Goal: Navigation & Orientation: Find specific page/section

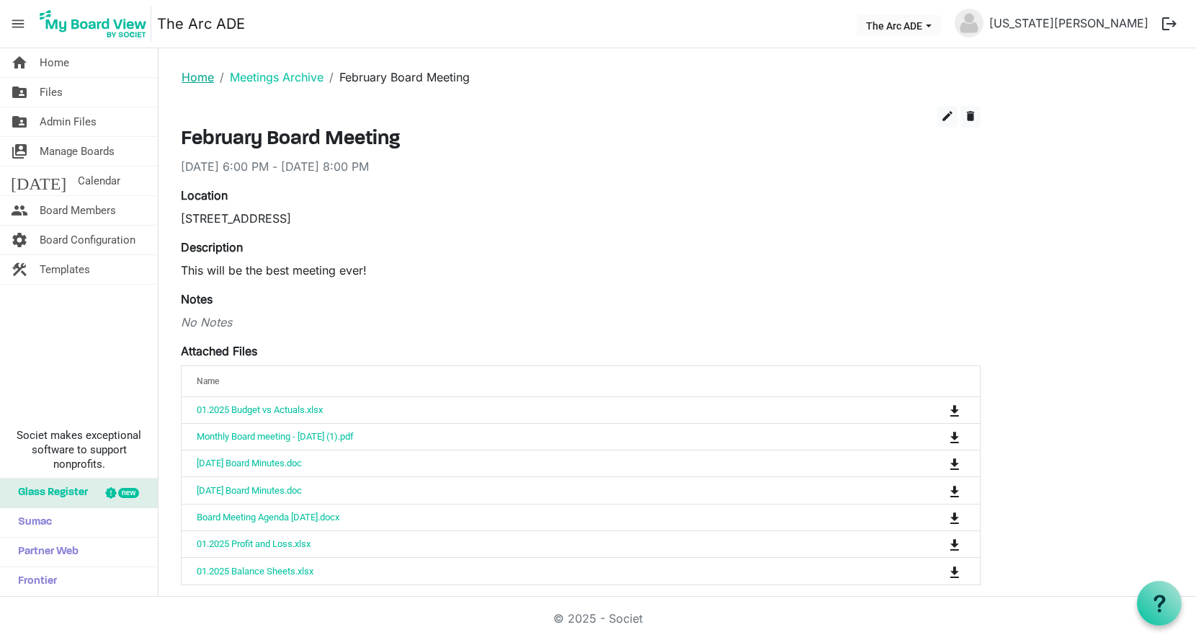
click at [191, 70] on link "Home" at bounding box center [198, 77] width 32 height 14
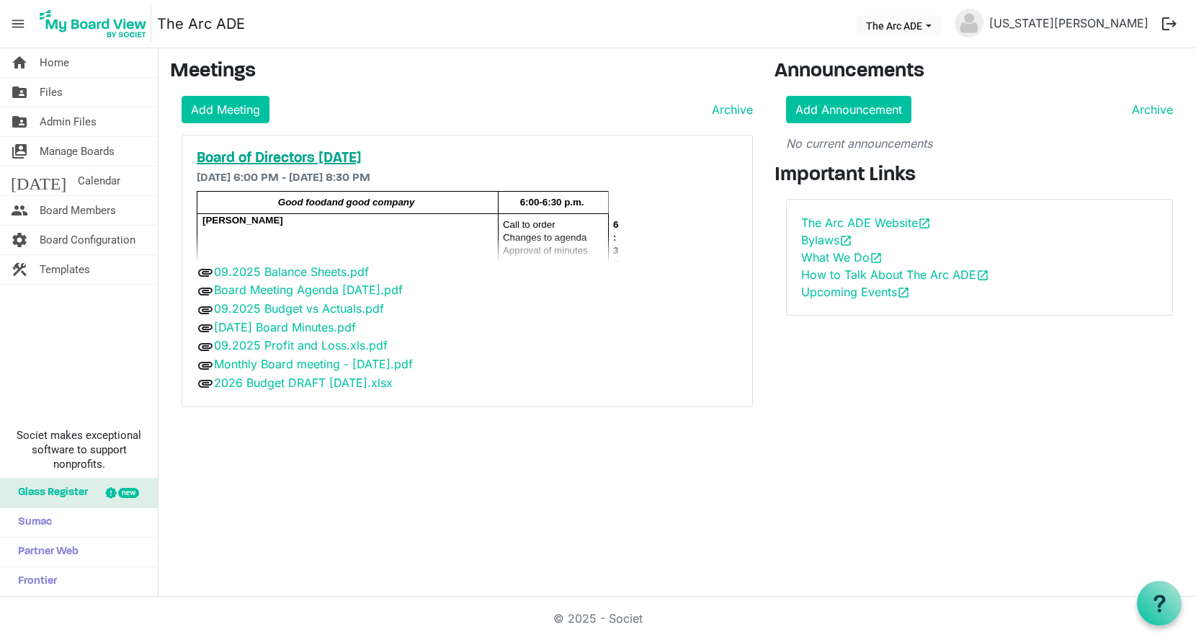
click at [330, 164] on h5 "Board of Directors October 2025" at bounding box center [467, 158] width 541 height 17
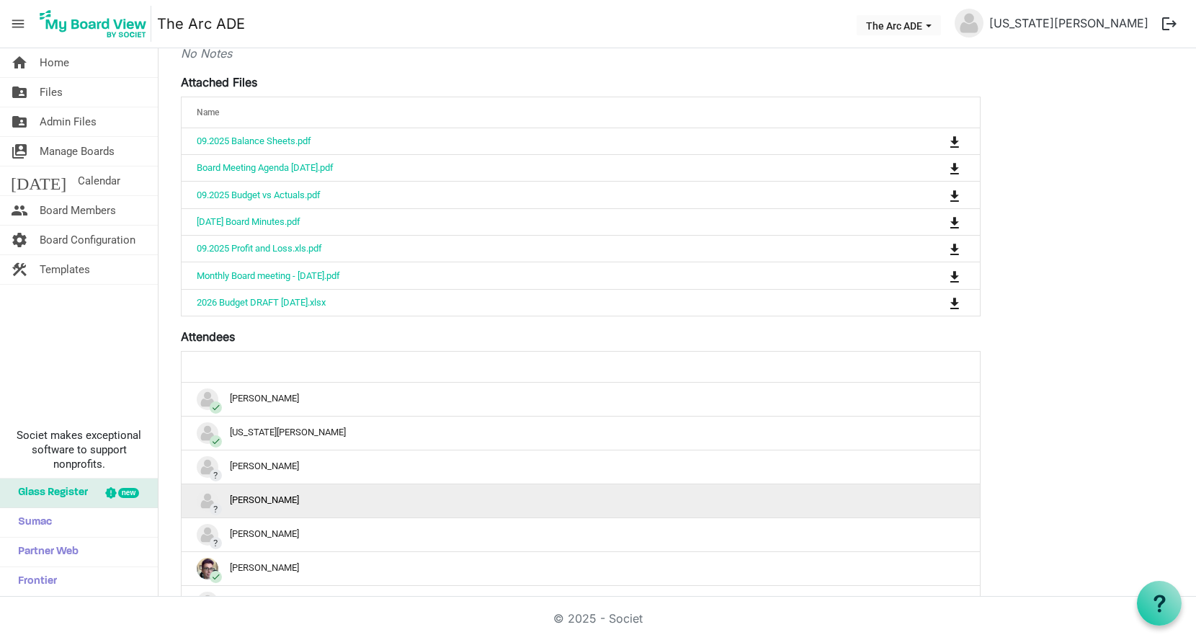
scroll to position [380, 0]
